Goal: Browse casually: Explore the website without a specific task or goal

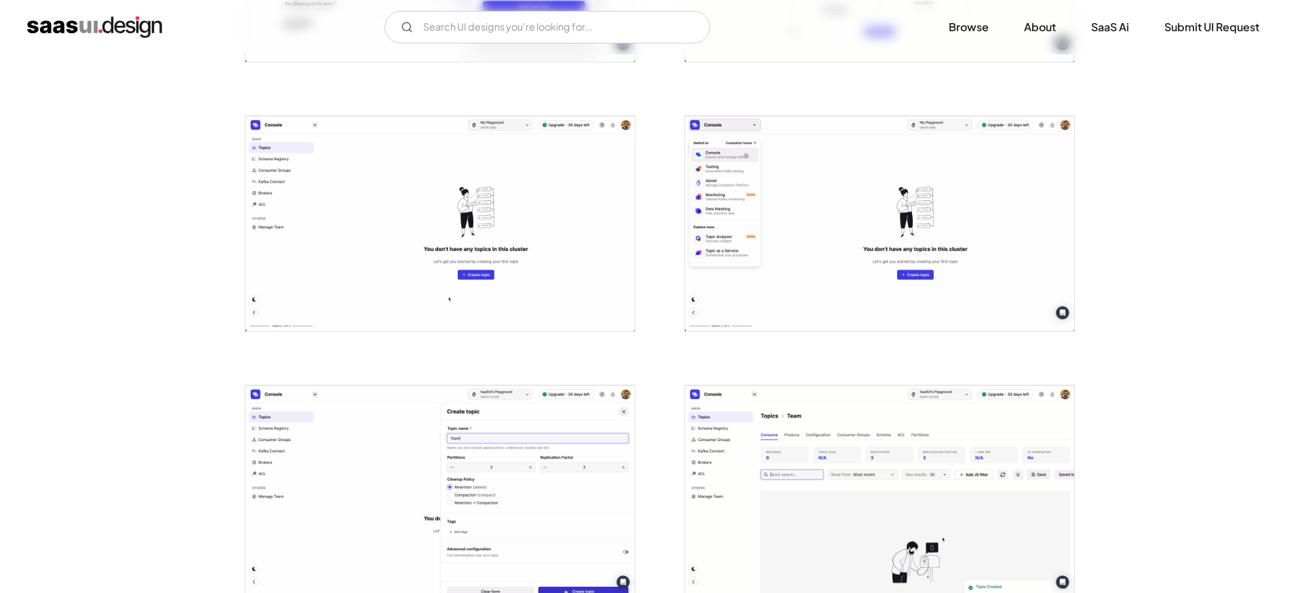
scroll to position [1018, 0]
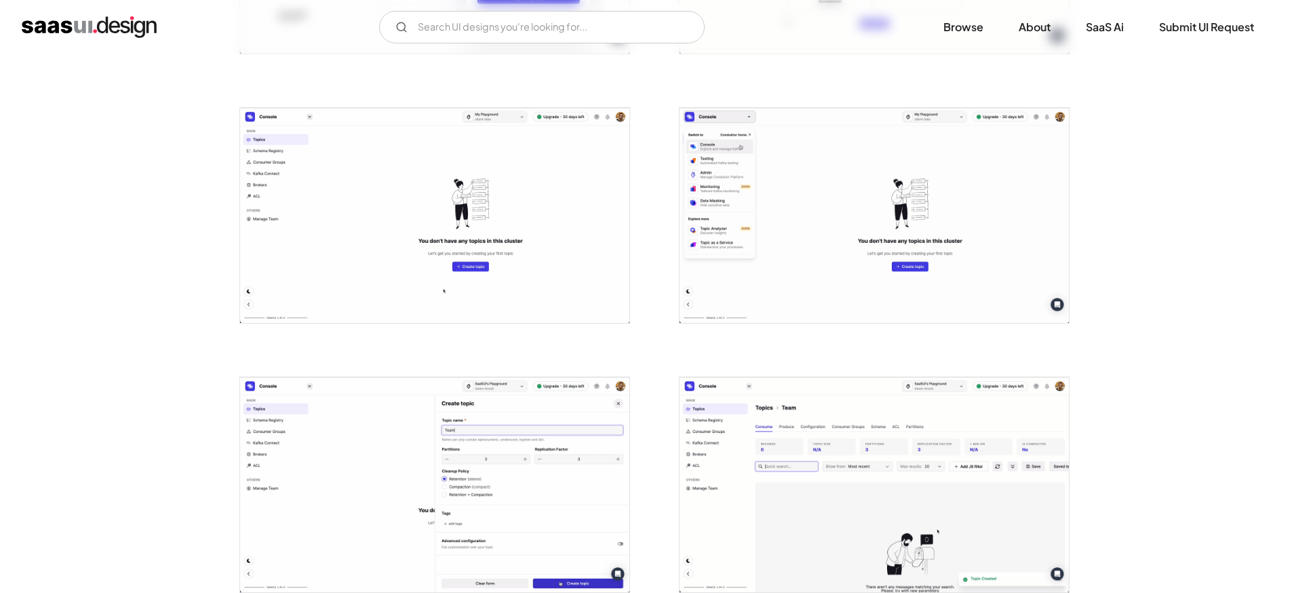
click at [419, 525] on img "open lightbox" at bounding box center [434, 484] width 389 height 215
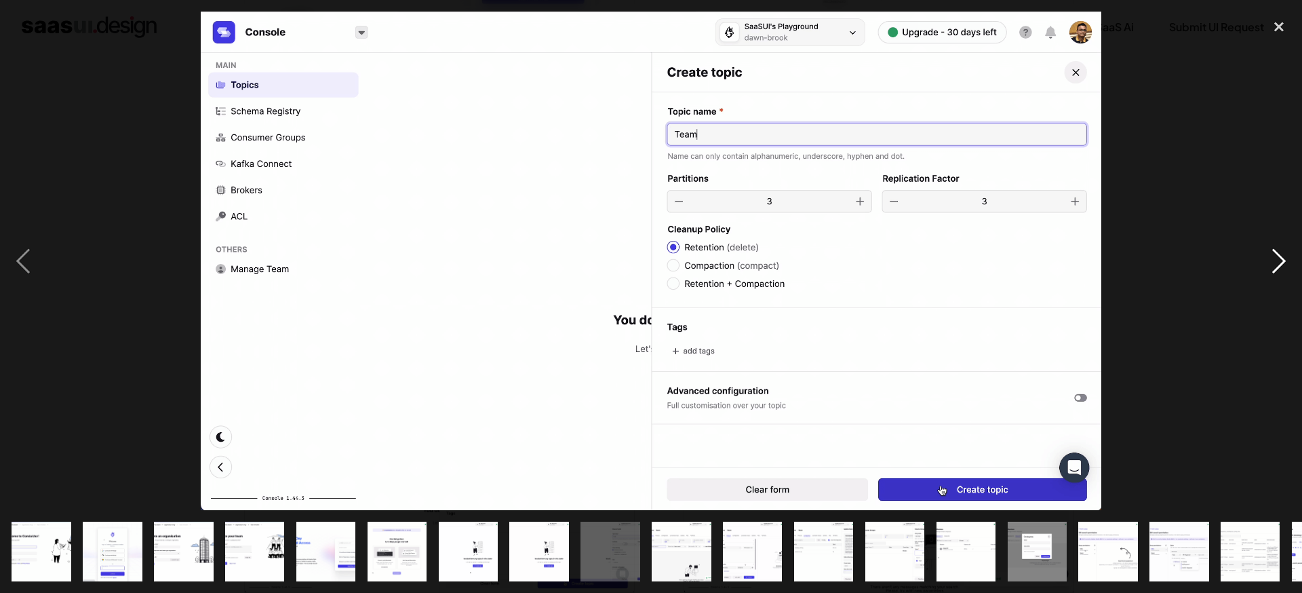
click at [1283, 255] on div "next image" at bounding box center [1279, 261] width 46 height 498
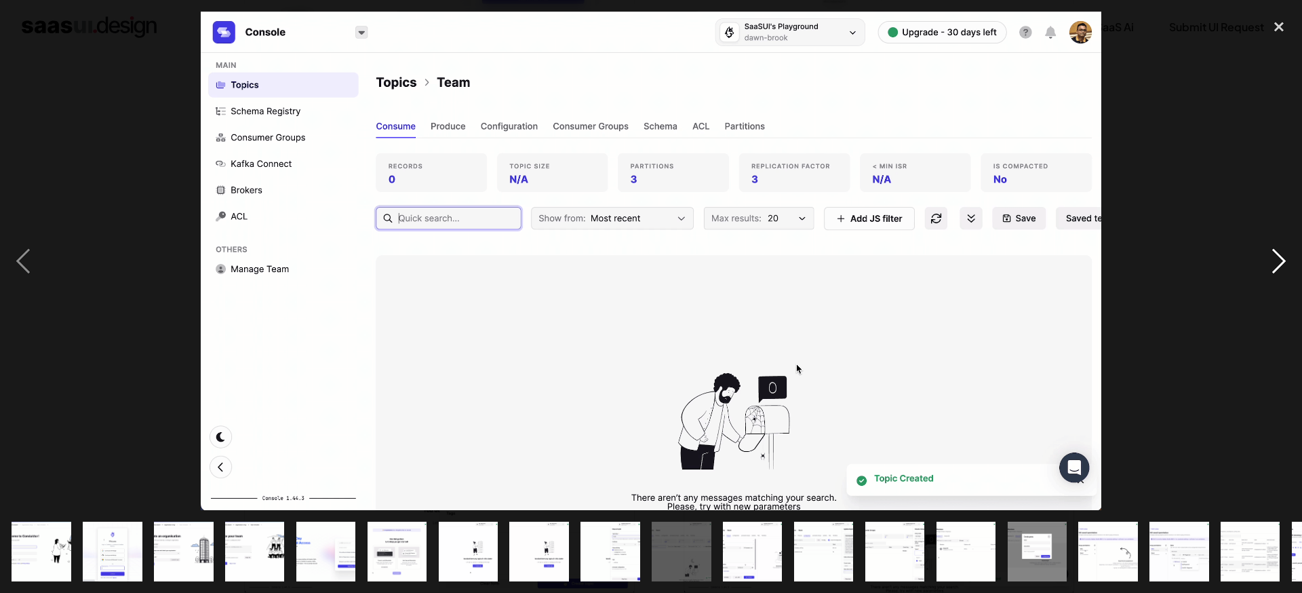
click at [1282, 255] on div "next image" at bounding box center [1279, 261] width 46 height 498
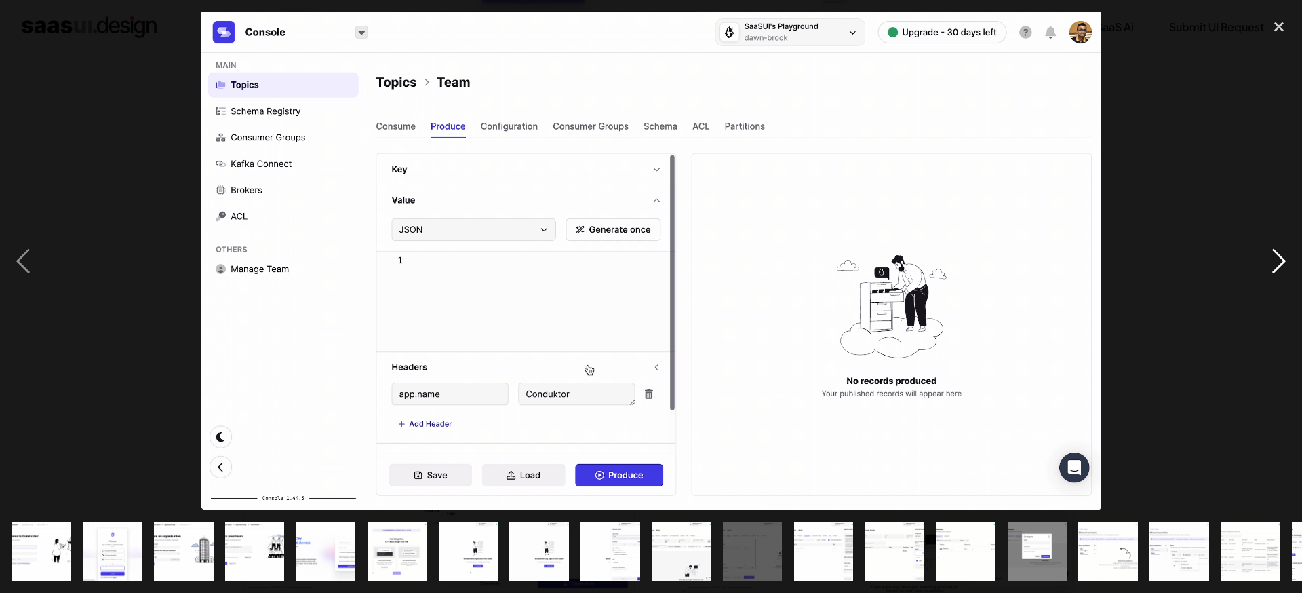
click at [1279, 255] on div "next image" at bounding box center [1279, 261] width 46 height 498
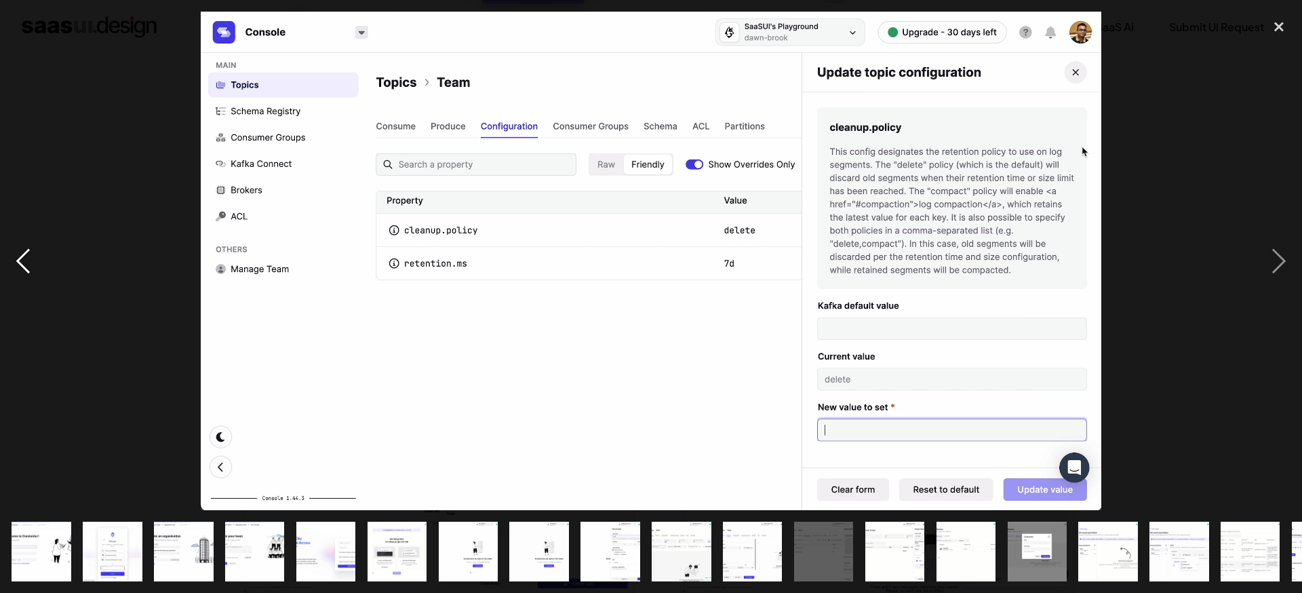
click at [34, 260] on div "previous image" at bounding box center [23, 261] width 46 height 498
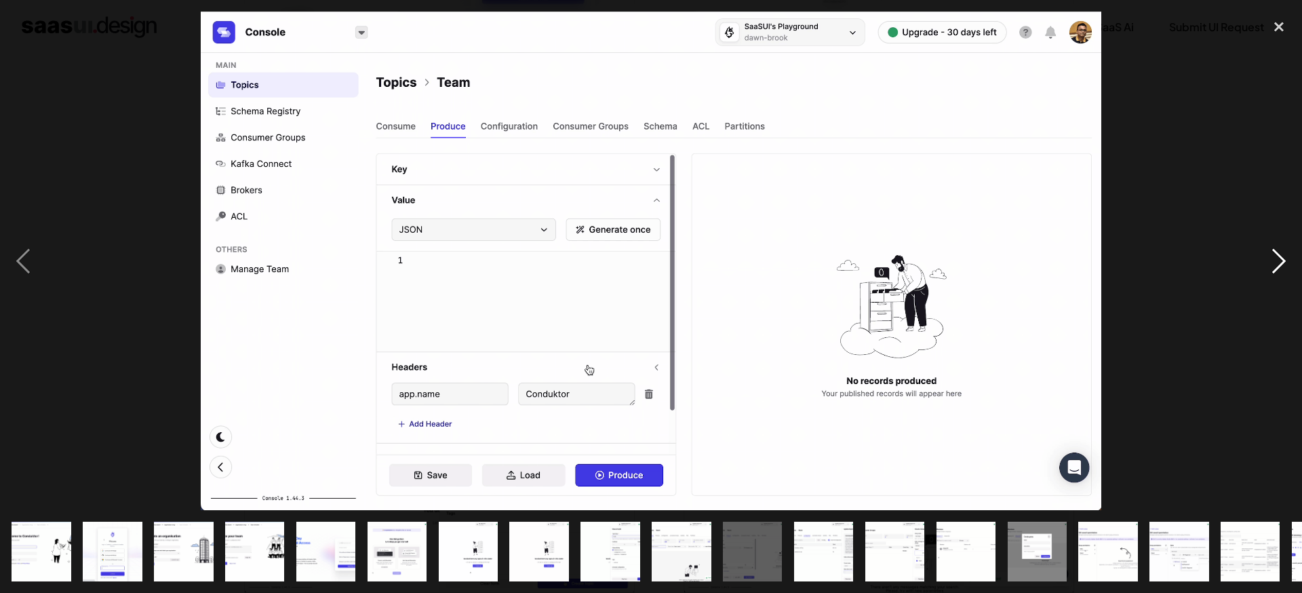
click at [1262, 262] on div "next image" at bounding box center [1279, 261] width 46 height 498
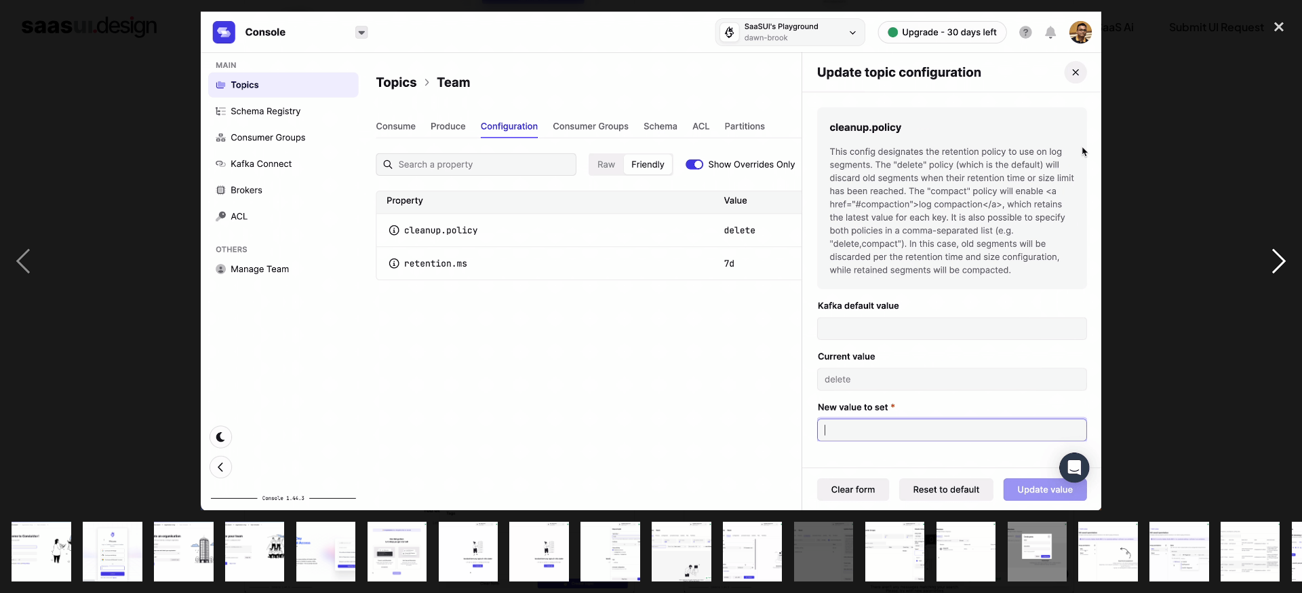
click at [1262, 262] on div "next image" at bounding box center [1279, 261] width 46 height 498
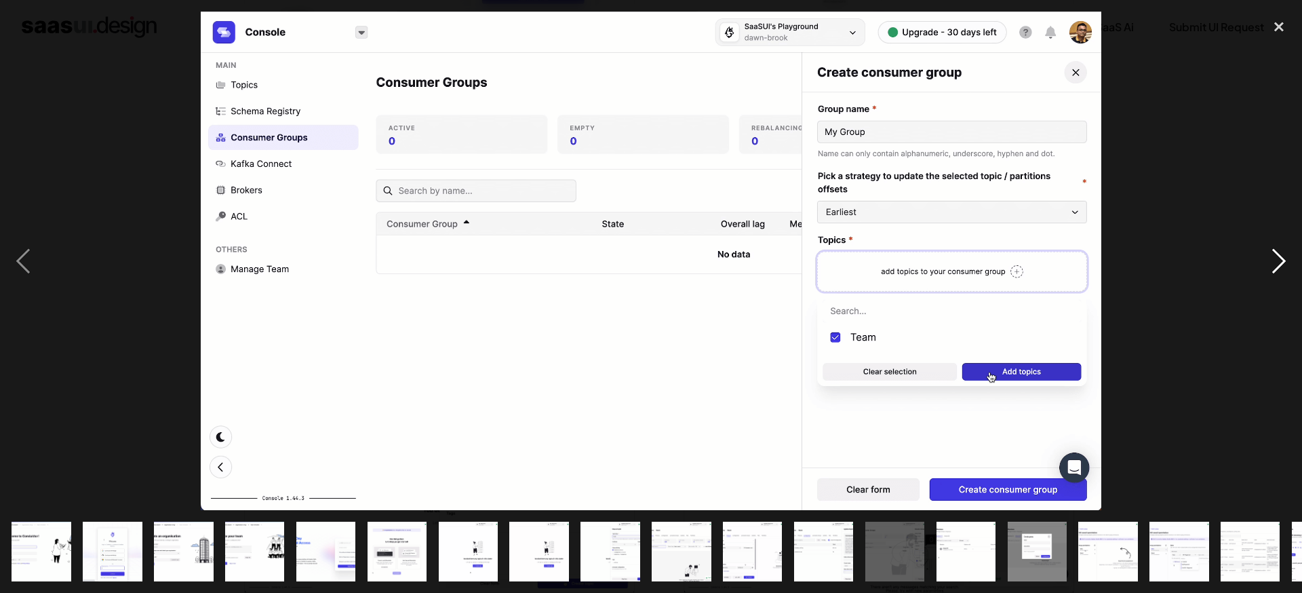
click at [1262, 262] on div "next image" at bounding box center [1279, 261] width 46 height 498
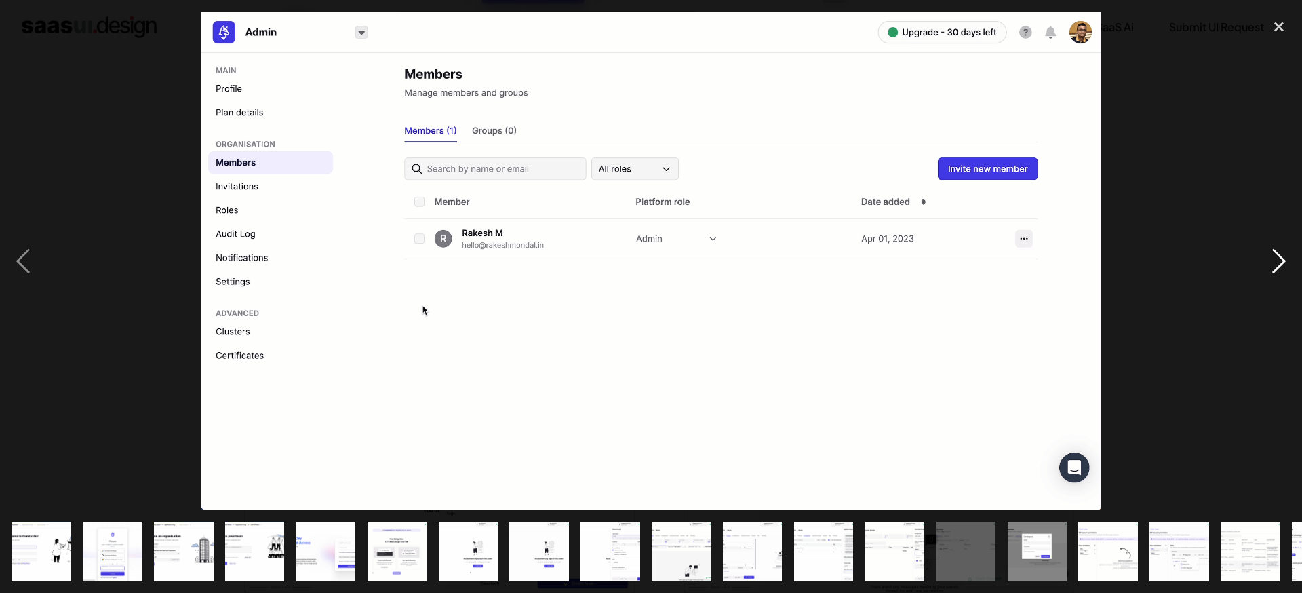
click at [1262, 262] on div "next image" at bounding box center [1279, 261] width 46 height 498
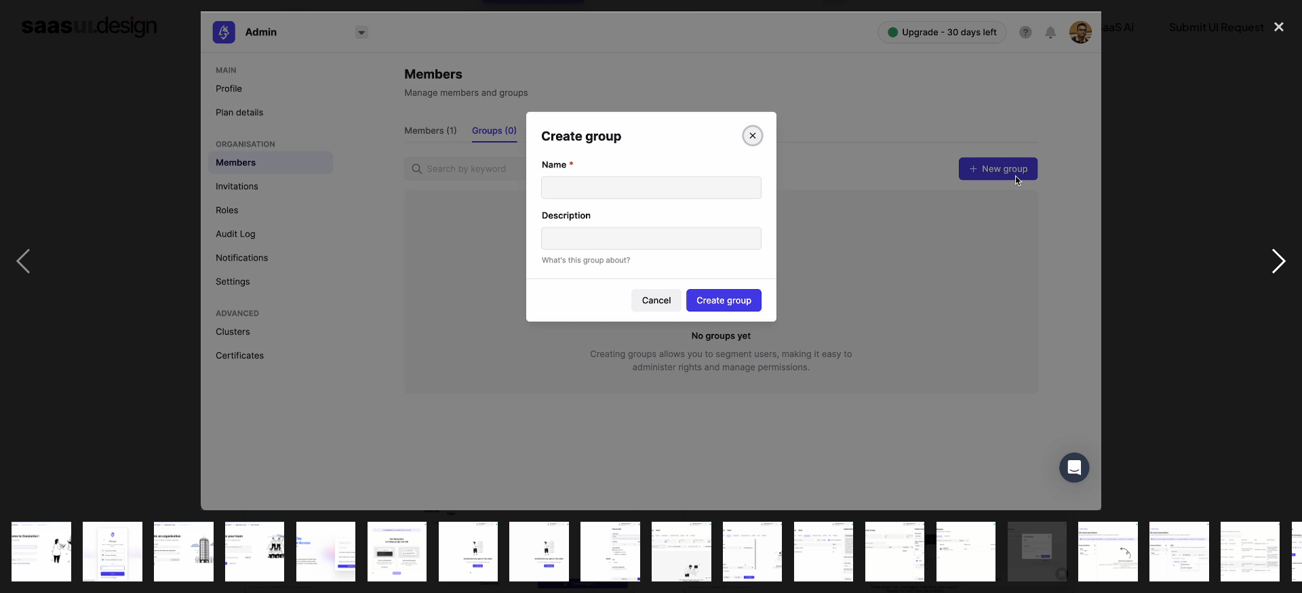
click at [1262, 262] on div "next image" at bounding box center [1279, 261] width 46 height 498
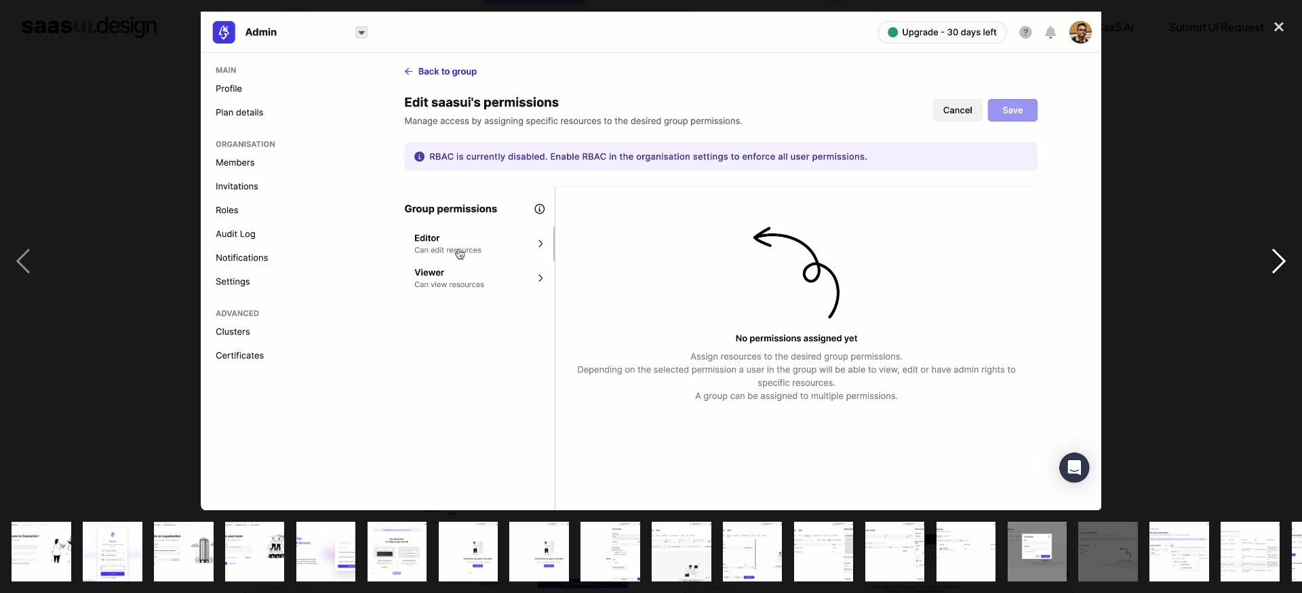
click at [1271, 255] on div "next image" at bounding box center [1279, 261] width 46 height 498
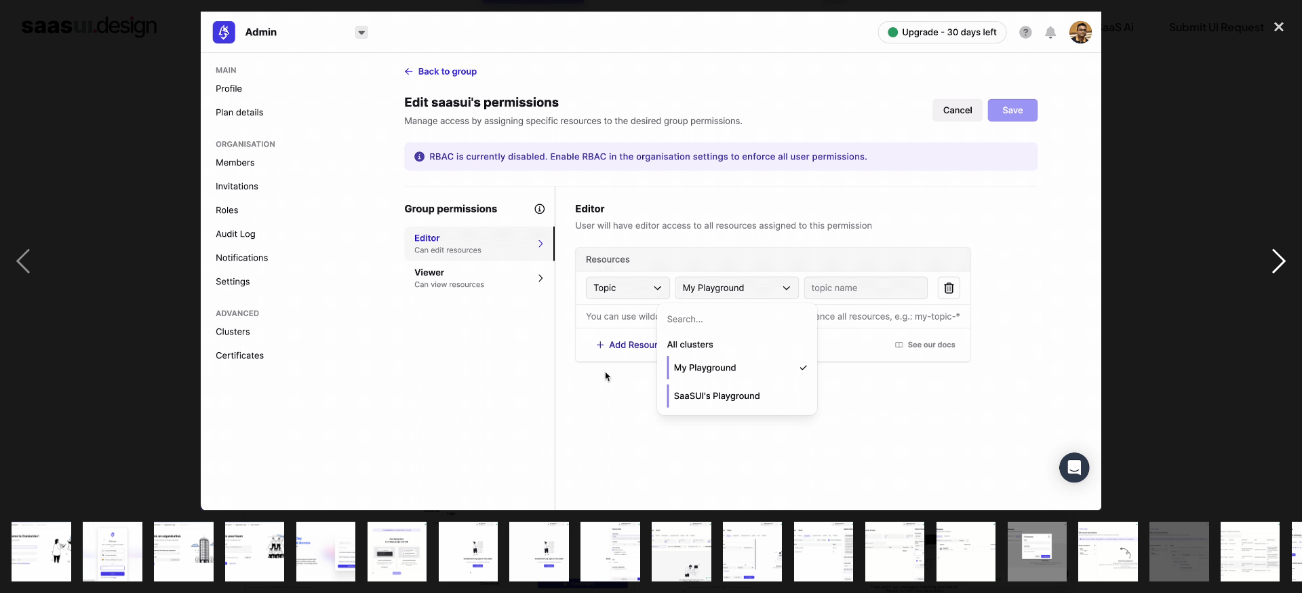
click at [1271, 255] on div "next image" at bounding box center [1279, 261] width 46 height 498
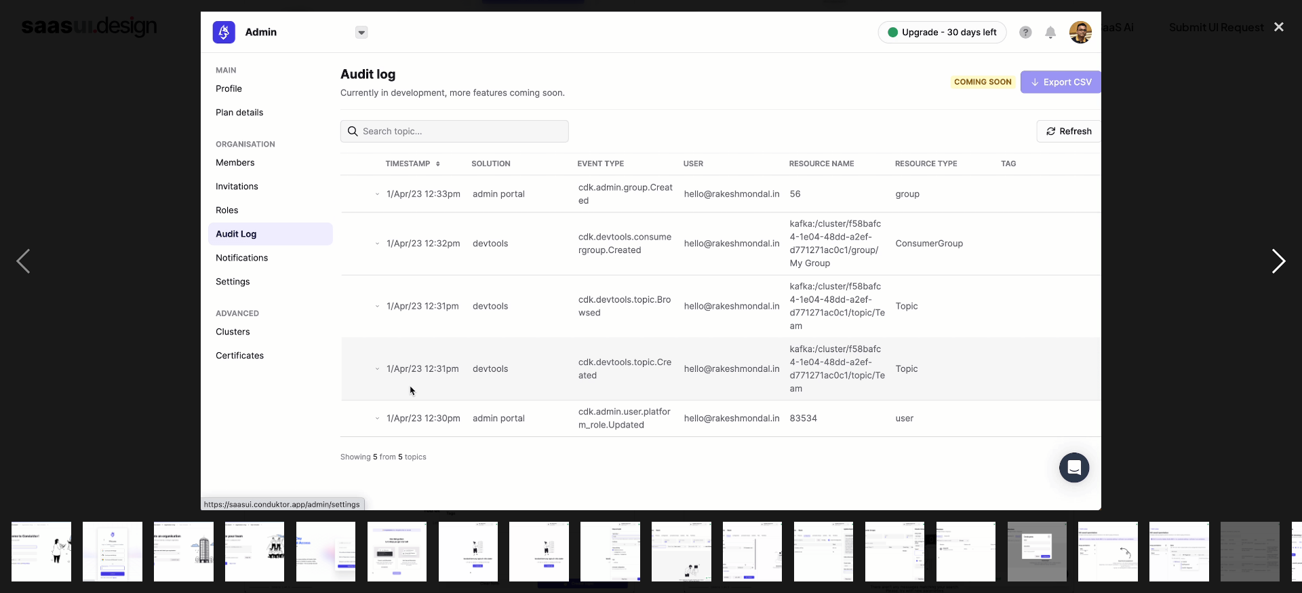
click at [1271, 255] on div "next image" at bounding box center [1279, 261] width 46 height 498
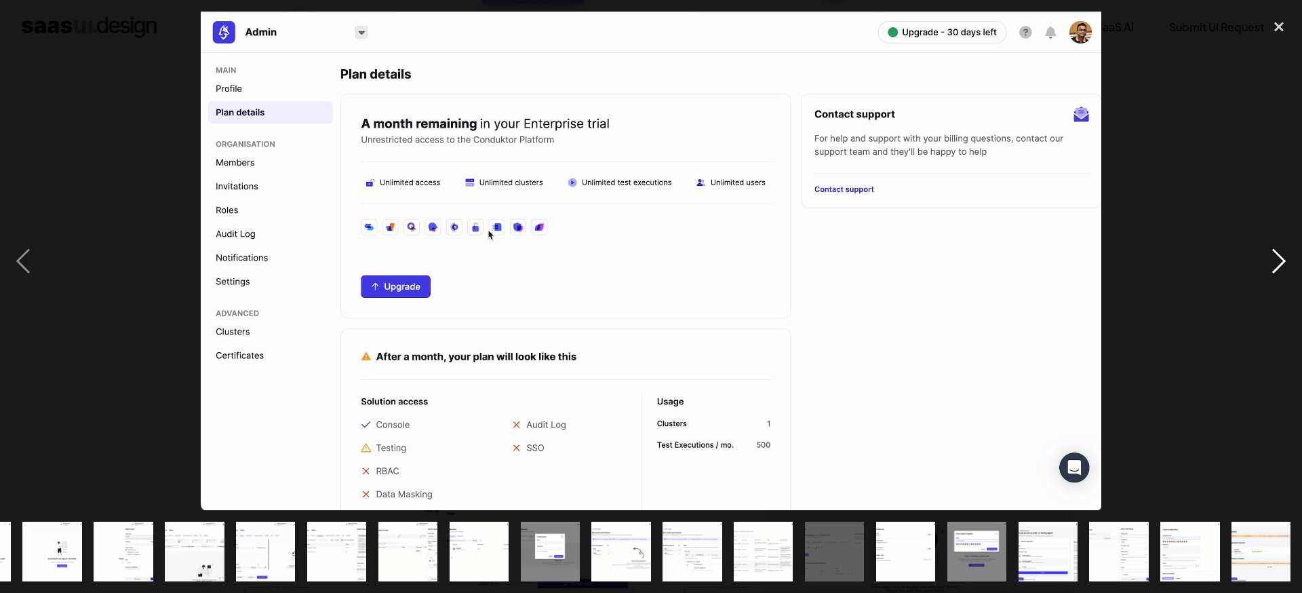
scroll to position [0, 487]
click at [1257, 264] on div "next image" at bounding box center [1279, 261] width 46 height 498
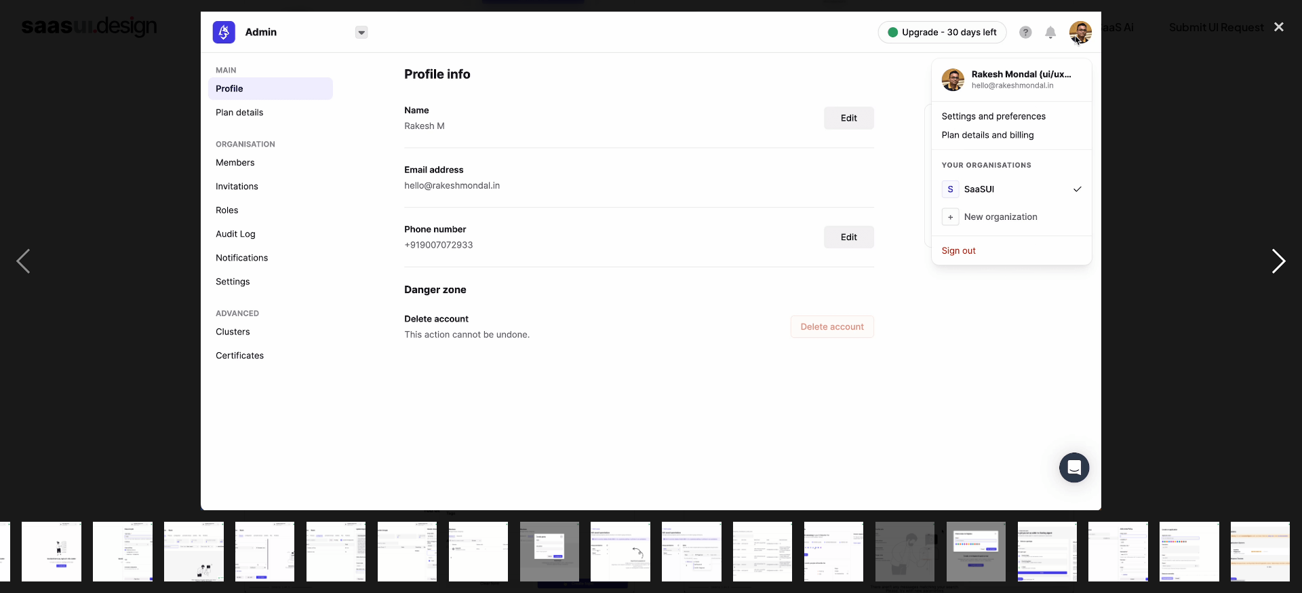
click at [1257, 264] on div "next image" at bounding box center [1279, 261] width 46 height 498
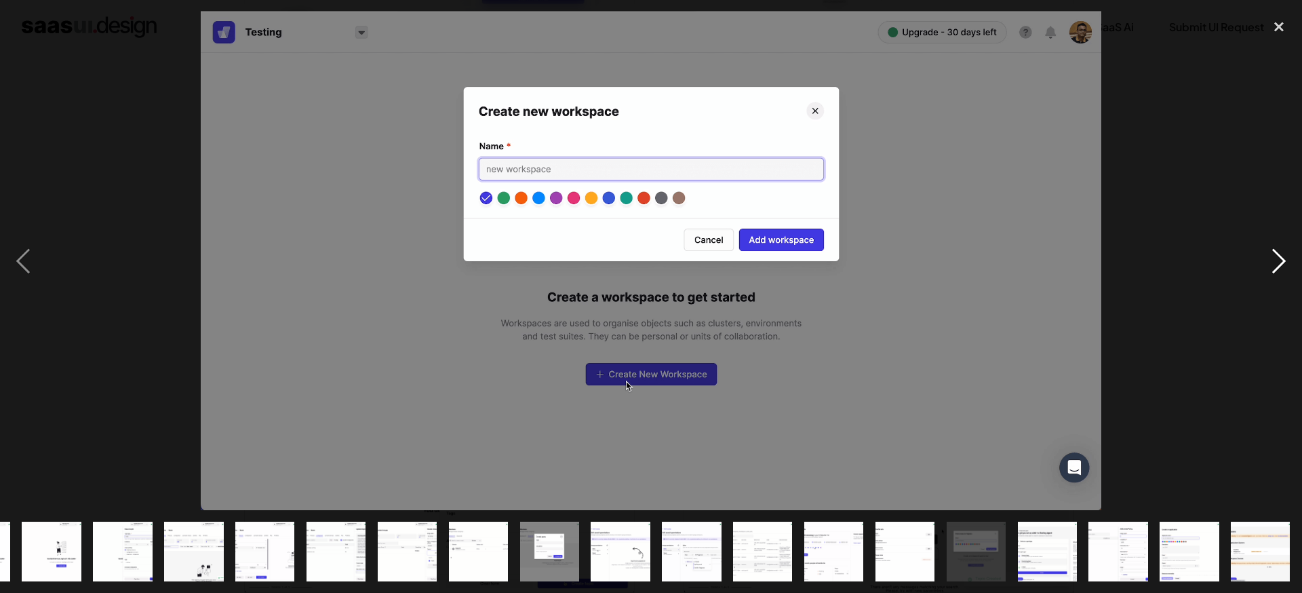
click at [1257, 264] on div "next image" at bounding box center [1279, 261] width 46 height 498
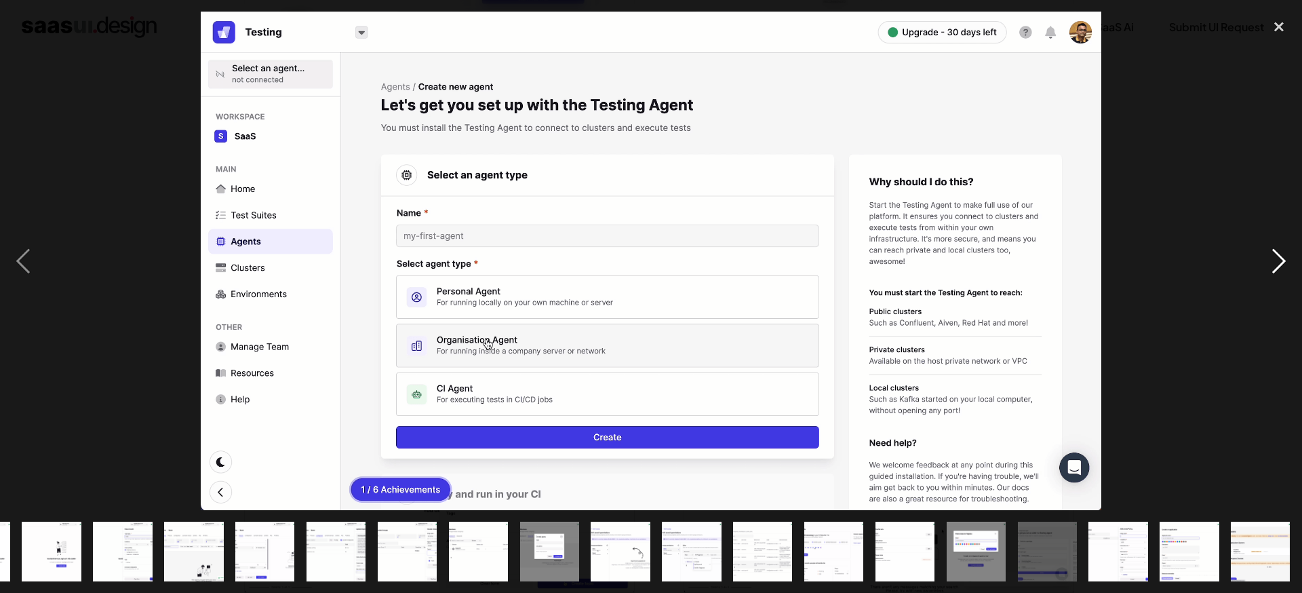
click at [1257, 264] on div "next image" at bounding box center [1279, 261] width 46 height 498
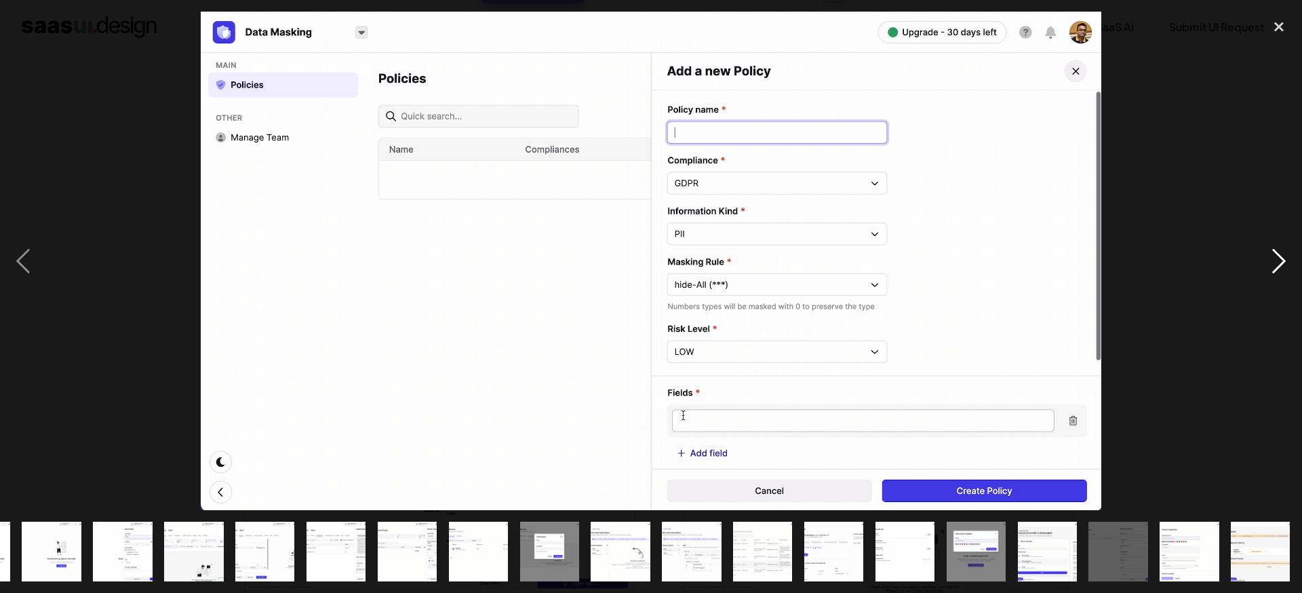
click at [1257, 264] on div "next image" at bounding box center [1279, 261] width 46 height 498
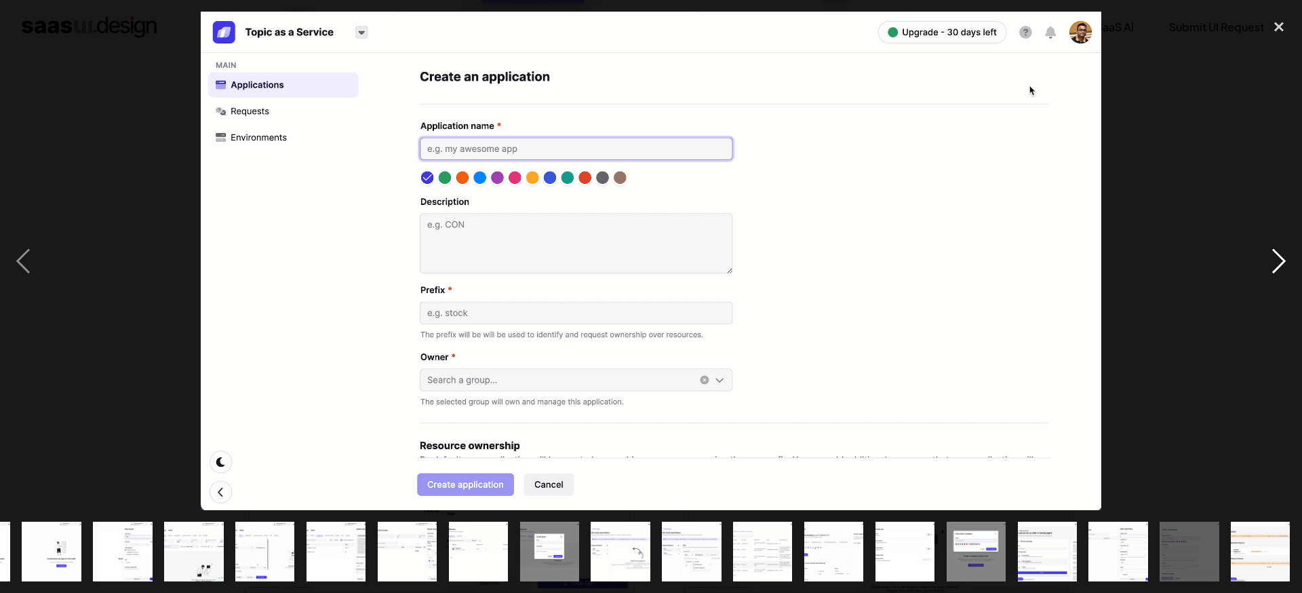
click at [1257, 264] on div "next image" at bounding box center [1279, 261] width 46 height 498
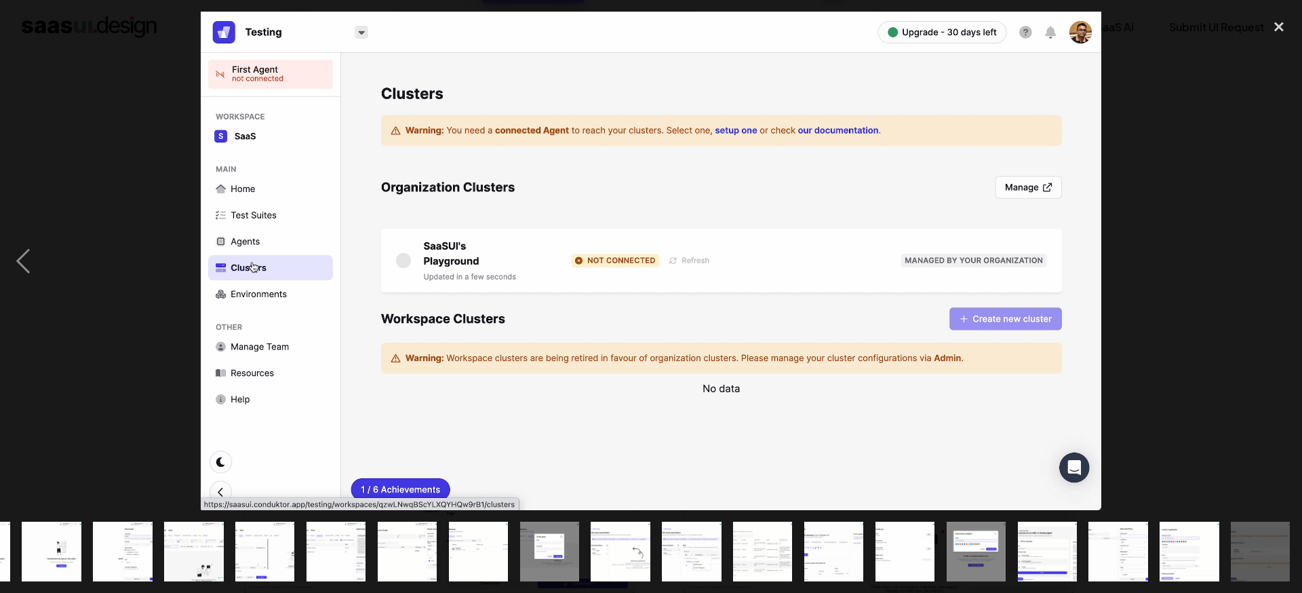
click at [1257, 264] on div "next image" at bounding box center [1279, 261] width 46 height 498
click at [244, 549] on img "show item 11 of 25" at bounding box center [265, 550] width 107 height 59
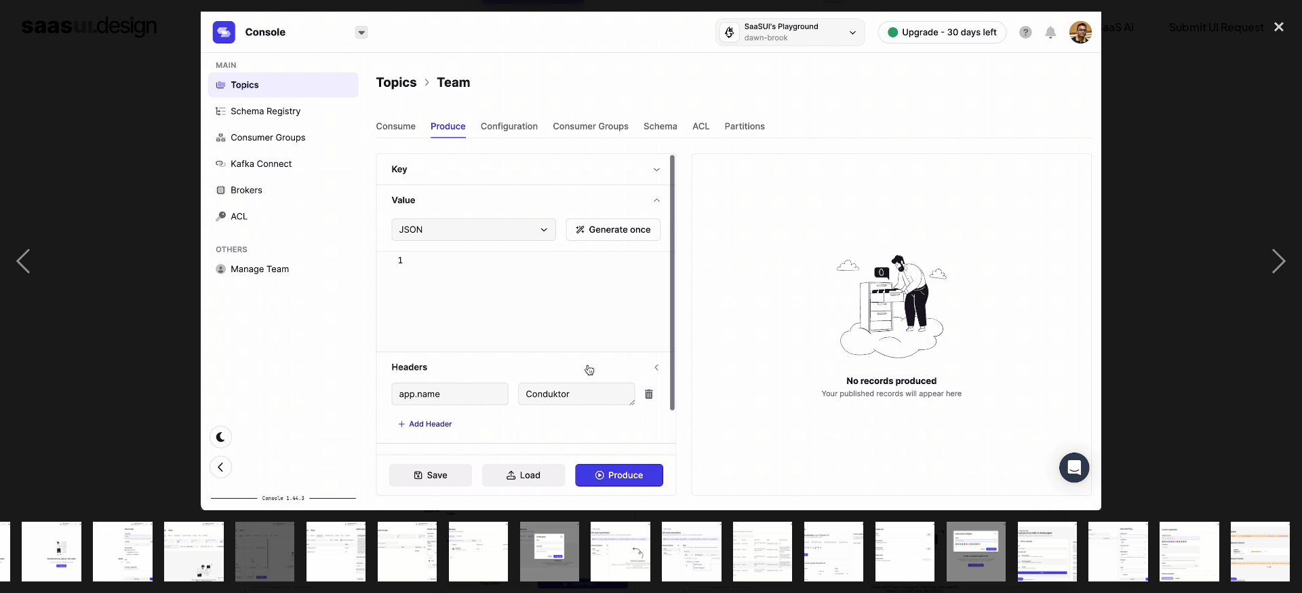
click at [188, 541] on img "show item 10 of 25" at bounding box center [193, 550] width 107 height 59
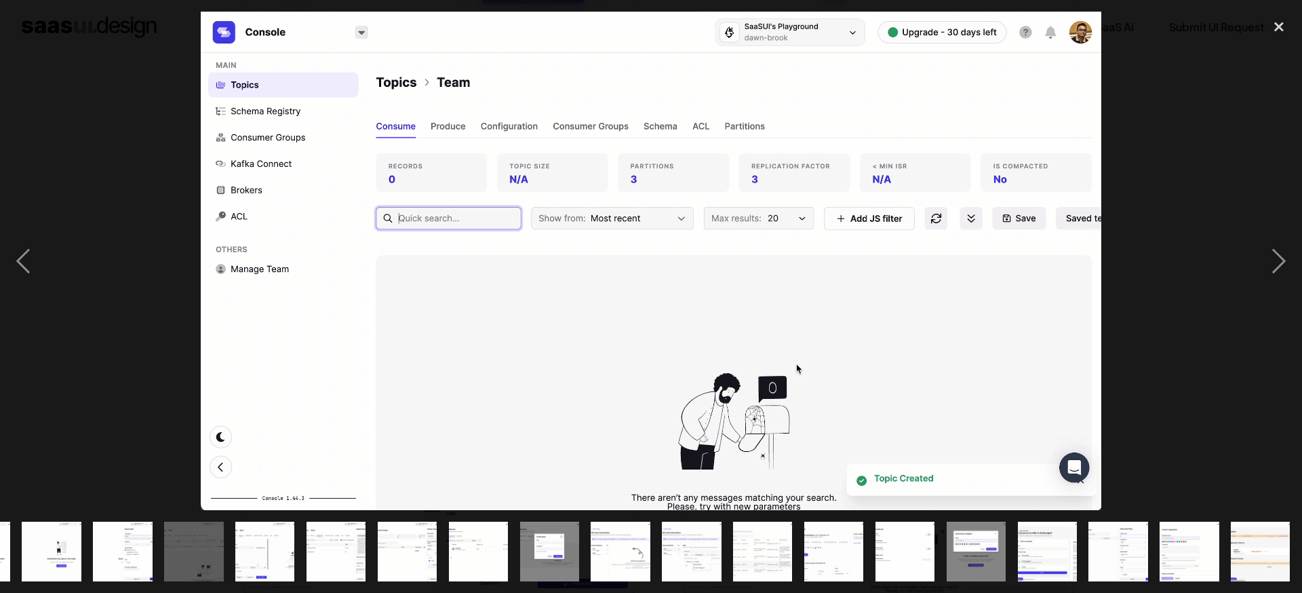
click at [123, 536] on img "show item 9 of 25" at bounding box center [122, 550] width 107 height 59
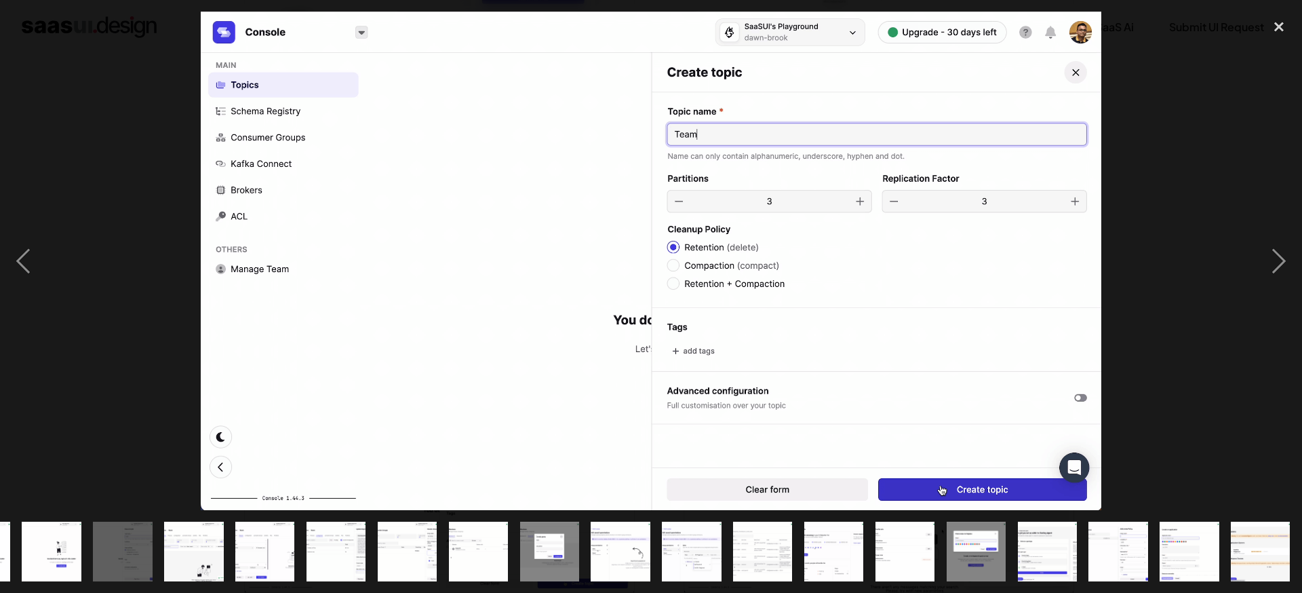
click at [338, 543] on img "show item 12 of 25" at bounding box center [336, 550] width 107 height 59
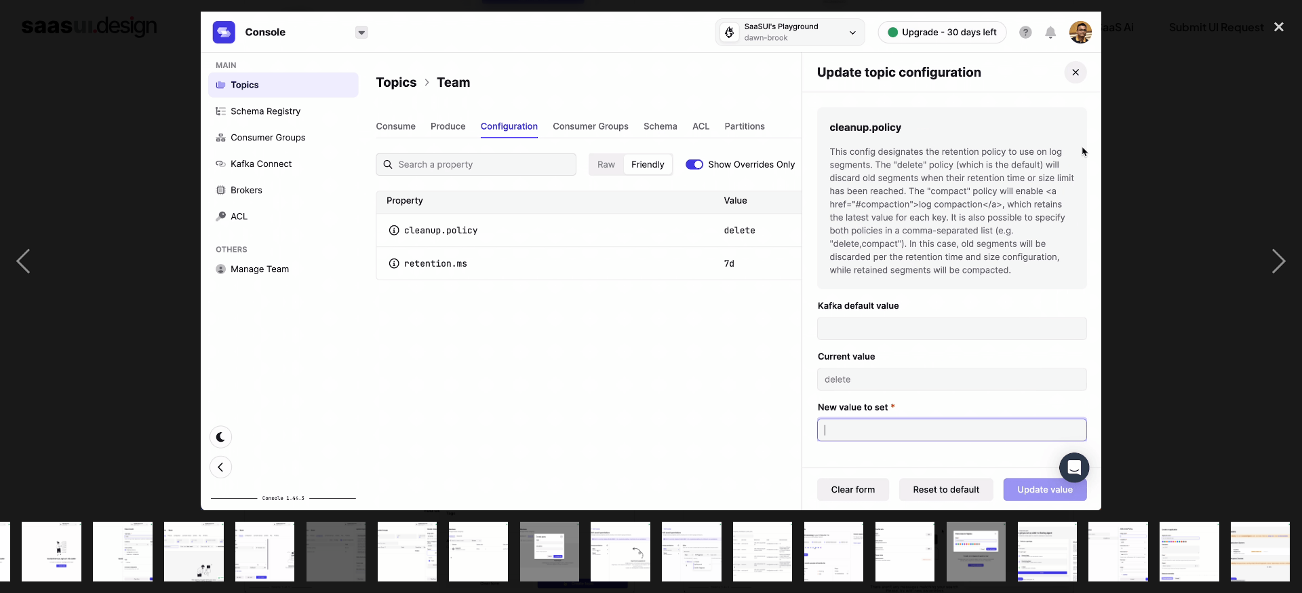
scroll to position [0, 0]
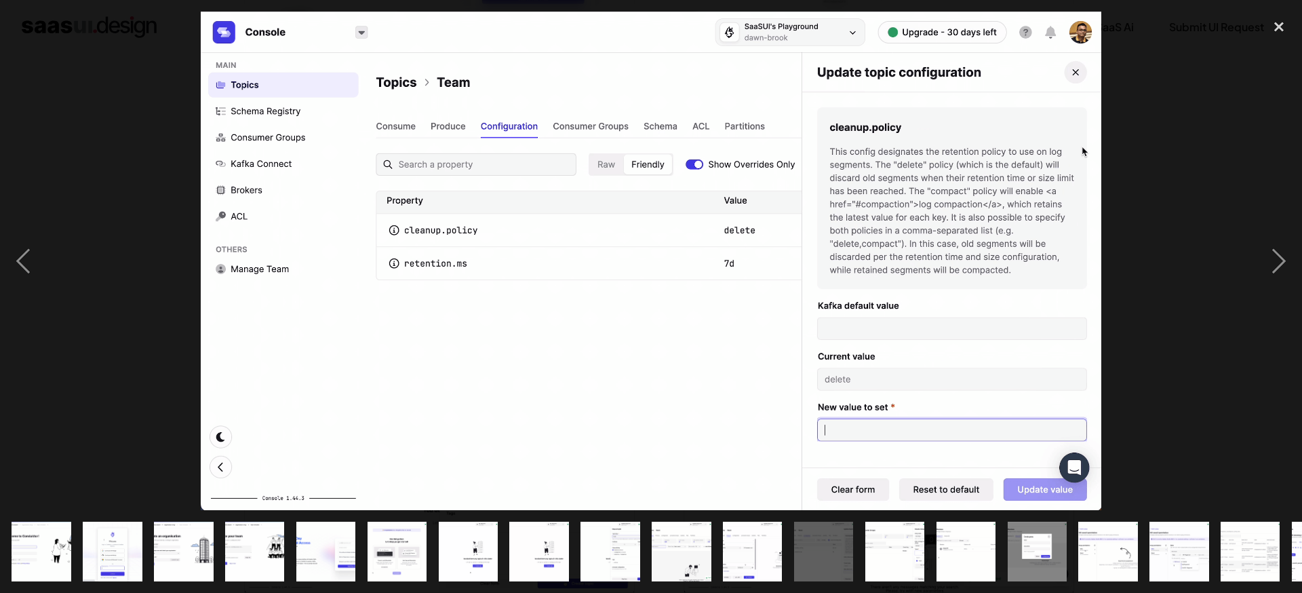
click at [60, 536] on img "show item 1 of 25" at bounding box center [41, 550] width 107 height 59
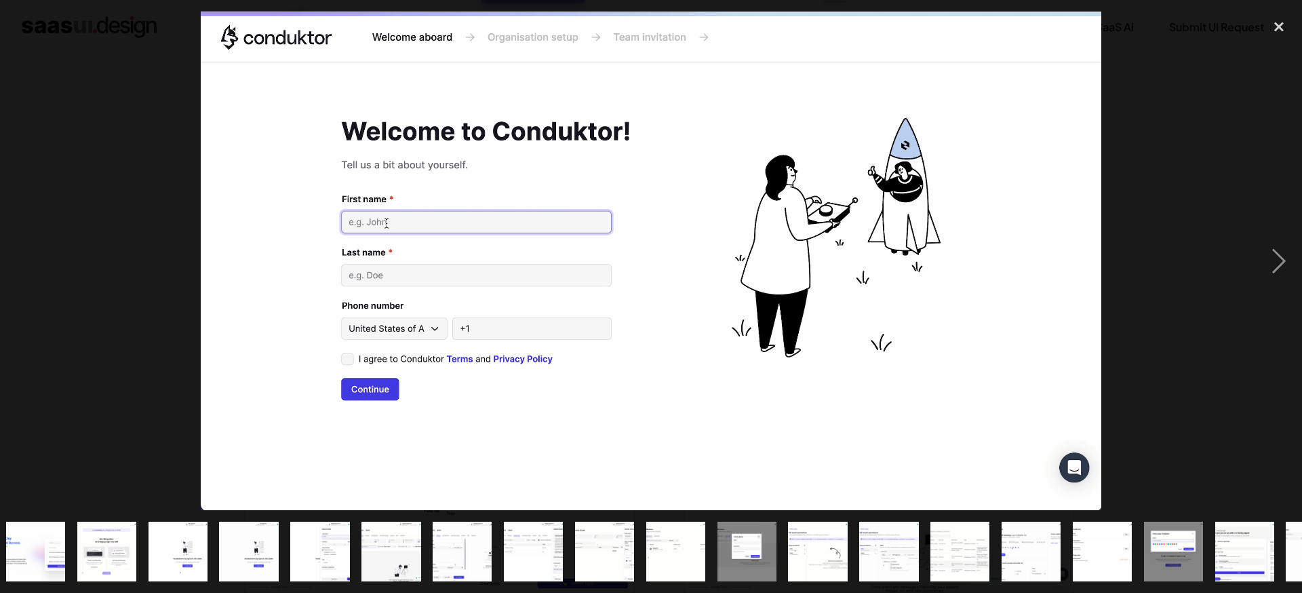
scroll to position [0, 421]
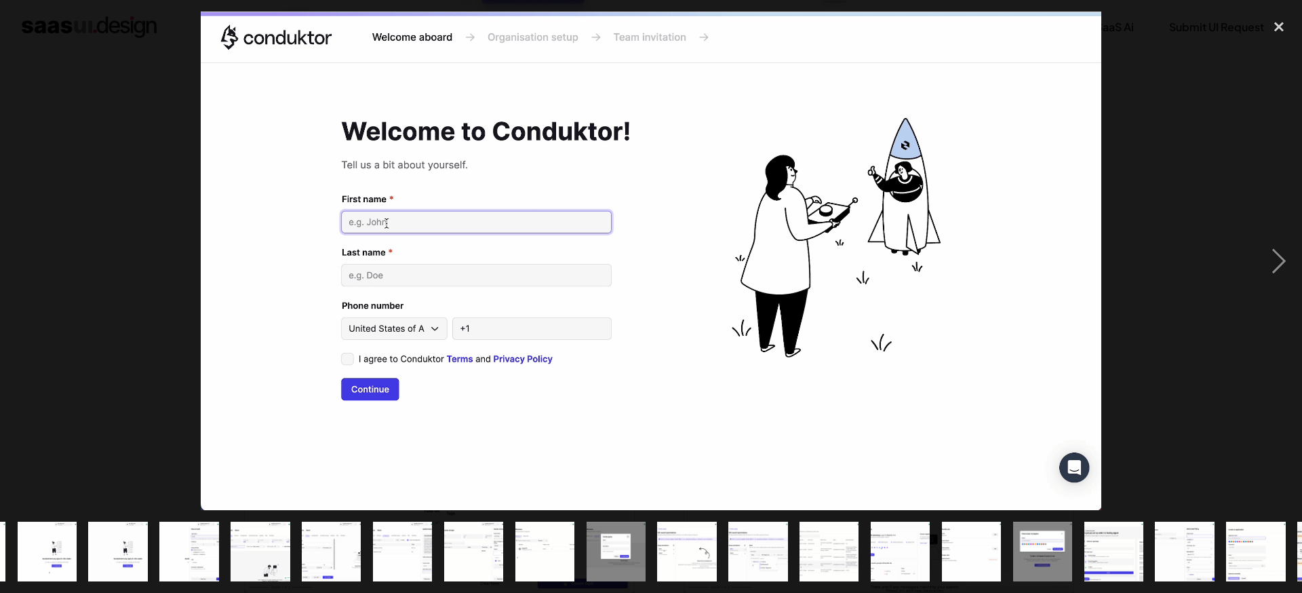
click at [790, 561] on div "show item 17 of 25" at bounding box center [757, 551] width 71 height 83
